Goal: Task Accomplishment & Management: Manage account settings

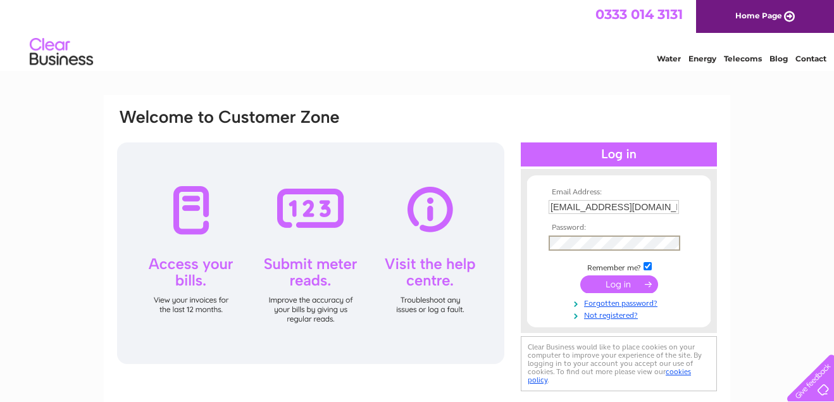
click at [604, 282] on input "submit" at bounding box center [619, 284] width 78 height 18
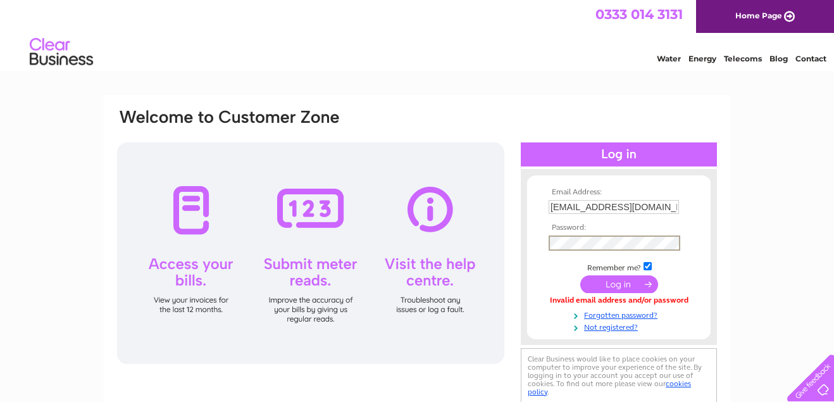
click at [605, 280] on input "submit" at bounding box center [619, 284] width 78 height 18
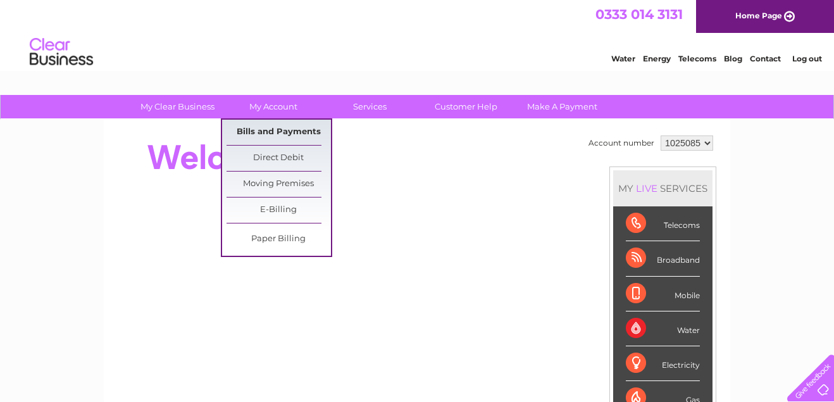
click at [270, 128] on link "Bills and Payments" at bounding box center [279, 132] width 104 height 25
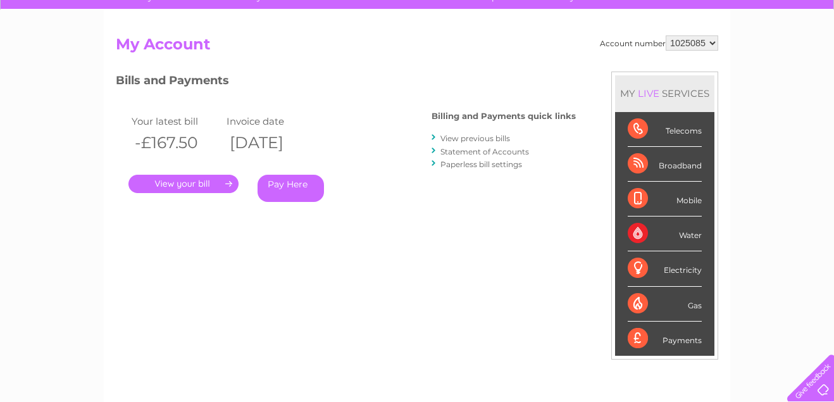
scroll to position [73, 0]
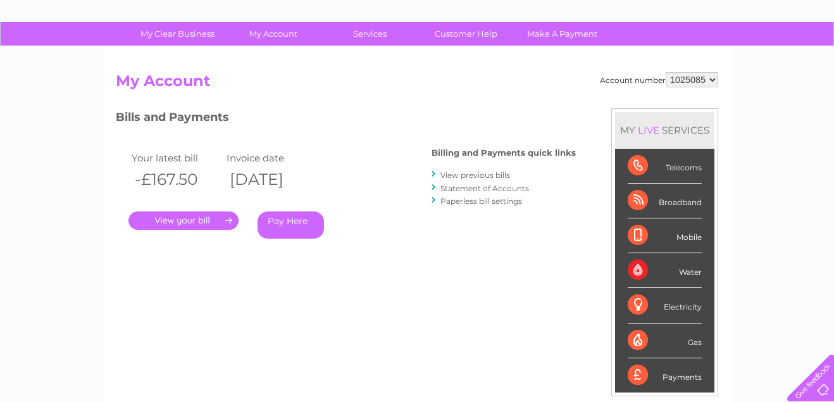
click at [209, 221] on link "." at bounding box center [183, 220] width 110 height 18
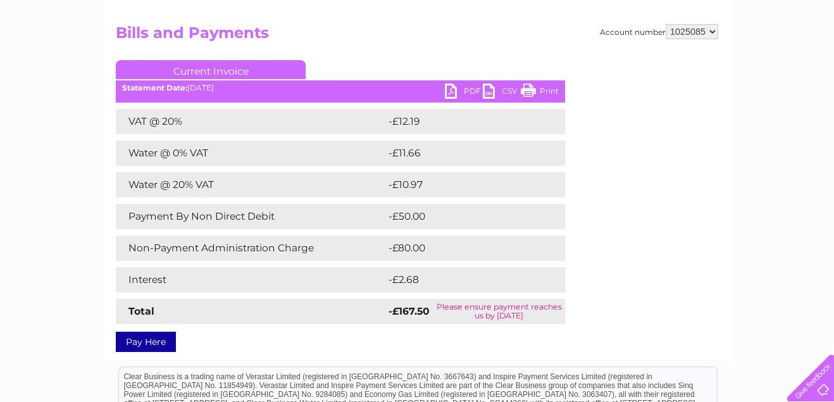
scroll to position [123, 0]
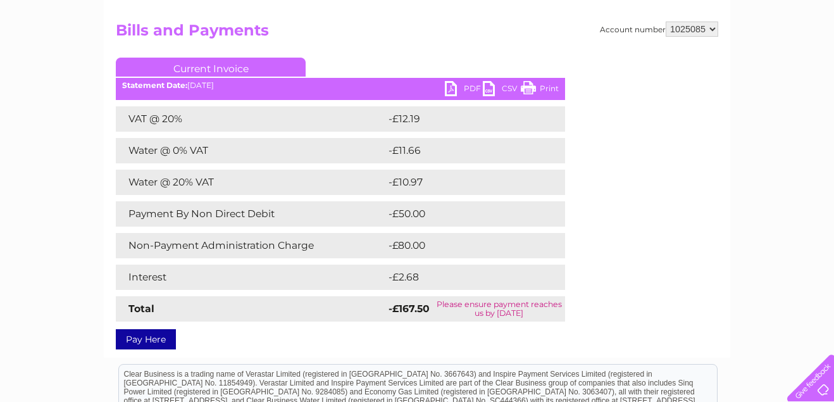
click at [449, 92] on link "PDF" at bounding box center [464, 90] width 38 height 18
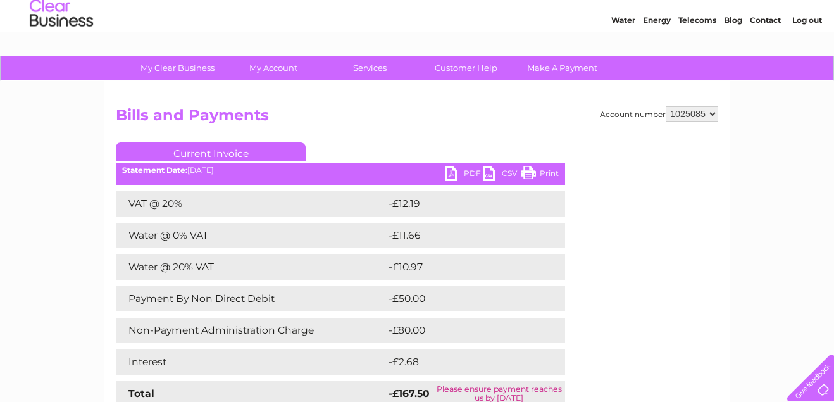
scroll to position [0, 0]
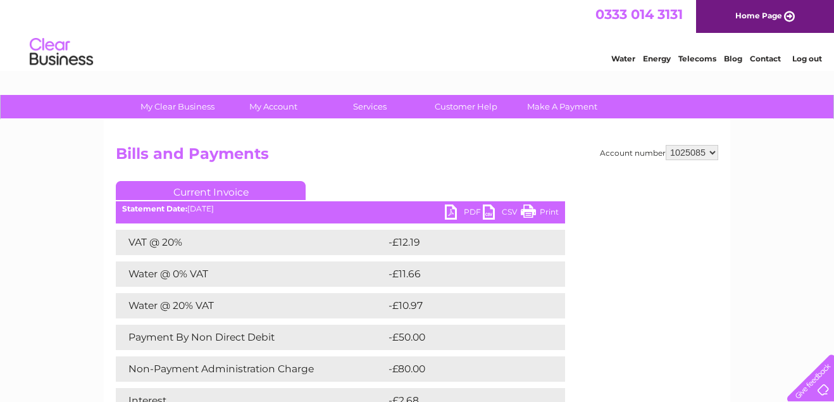
click at [818, 59] on link "Log out" at bounding box center [807, 58] width 30 height 9
